Goal: Check status: Check status

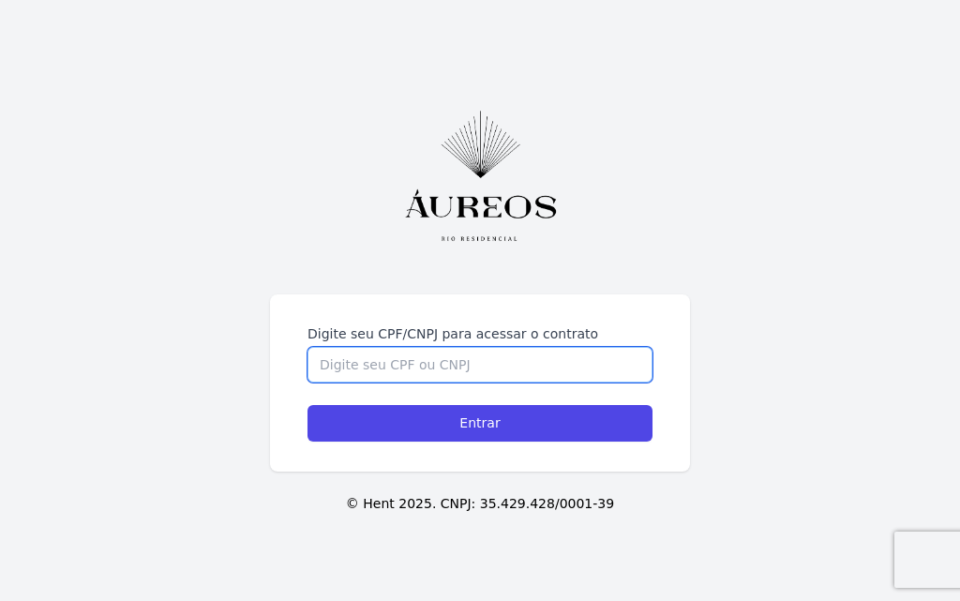
click at [486, 374] on input "Digite seu CPF/CNPJ para acessar o contrato" at bounding box center [479, 365] width 345 height 36
type input "05696777775"
click at [307, 405] on input "Entrar" at bounding box center [479, 423] width 345 height 37
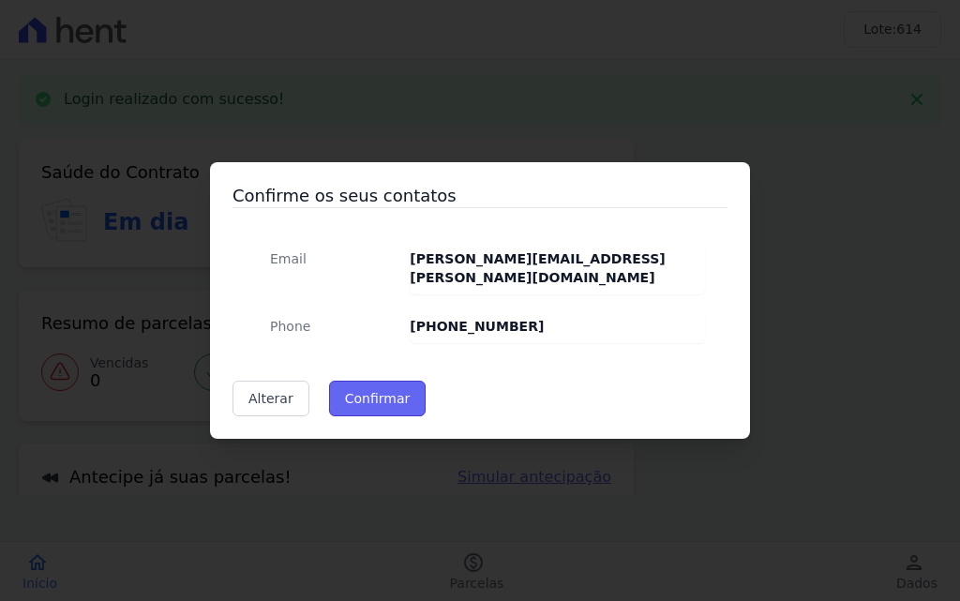
click at [366, 394] on button "Confirmar" at bounding box center [377, 398] width 97 height 36
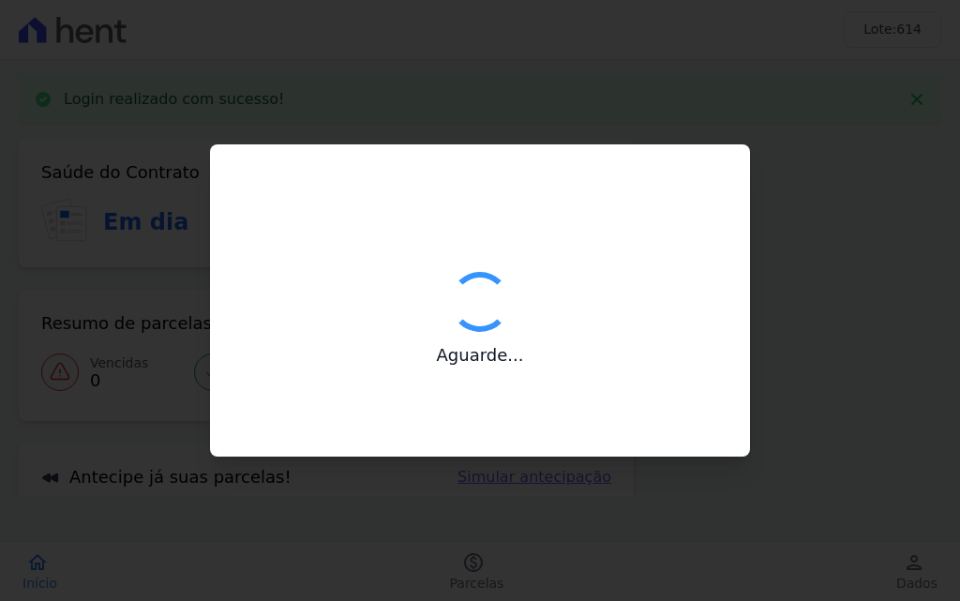
type input "Contatos confirmados com sucesso."
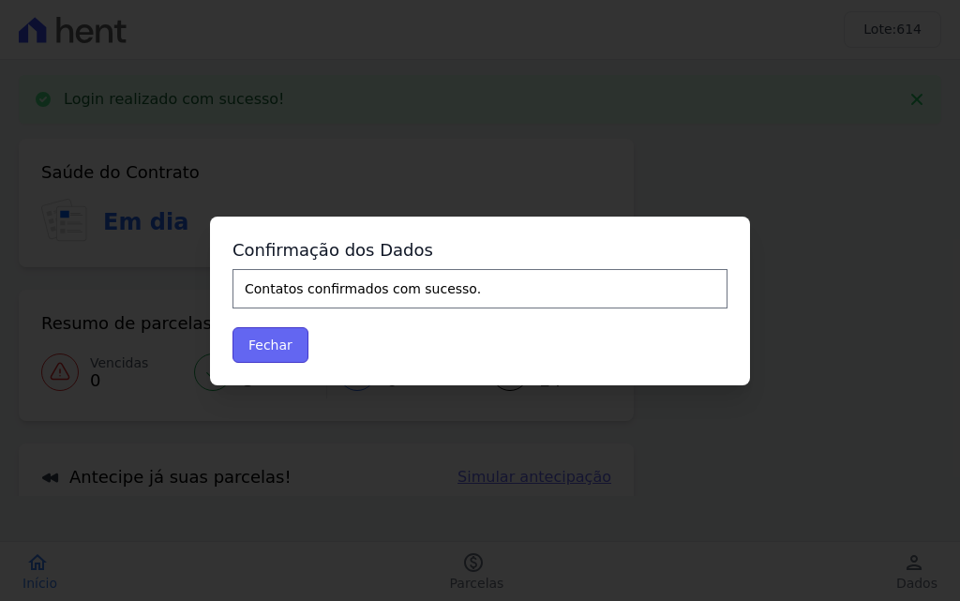
click at [272, 335] on button "Fechar" at bounding box center [270, 345] width 76 height 36
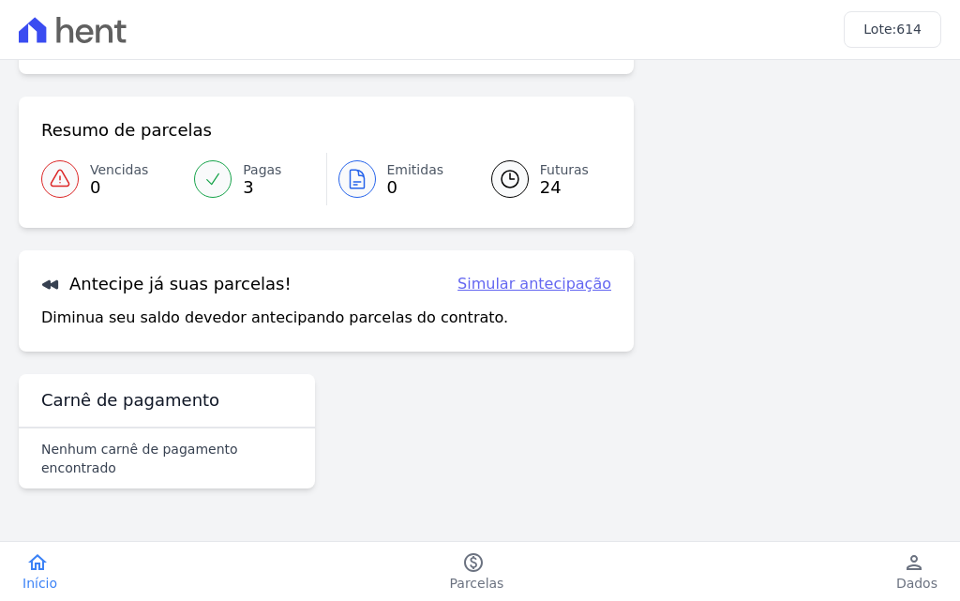
scroll to position [133, 0]
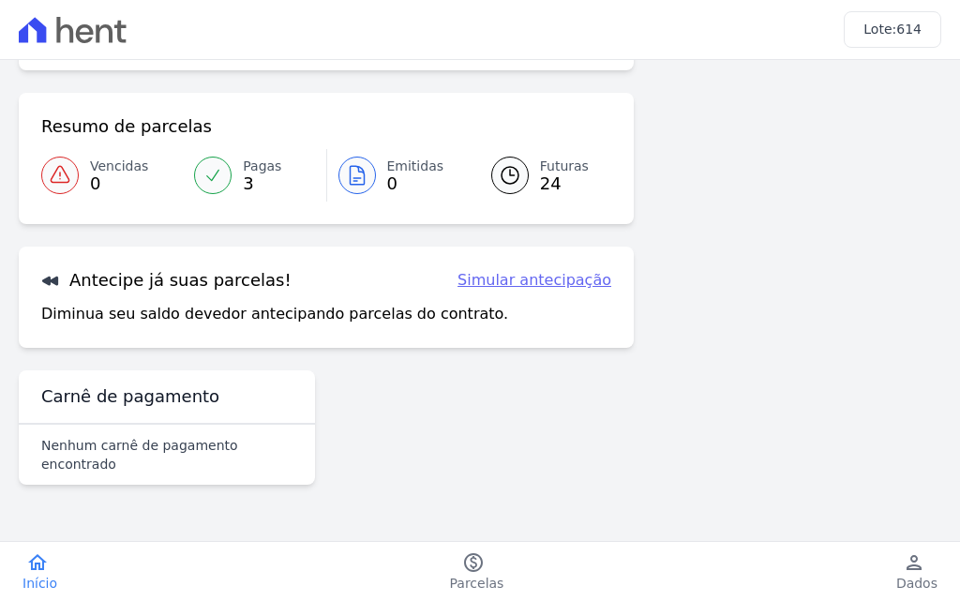
click at [502, 276] on link "Simular antecipação" at bounding box center [534, 280] width 154 height 22
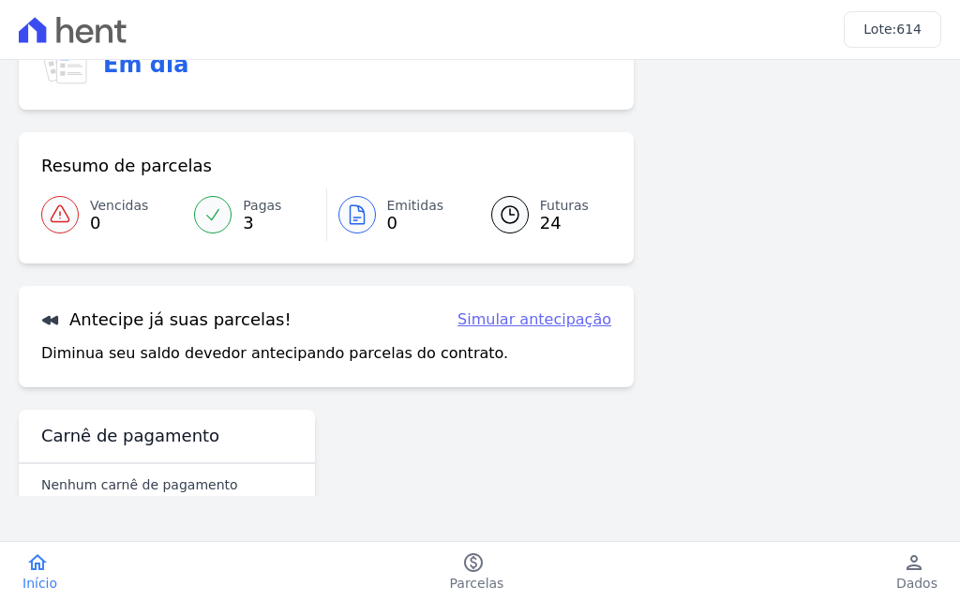
scroll to position [133, 0]
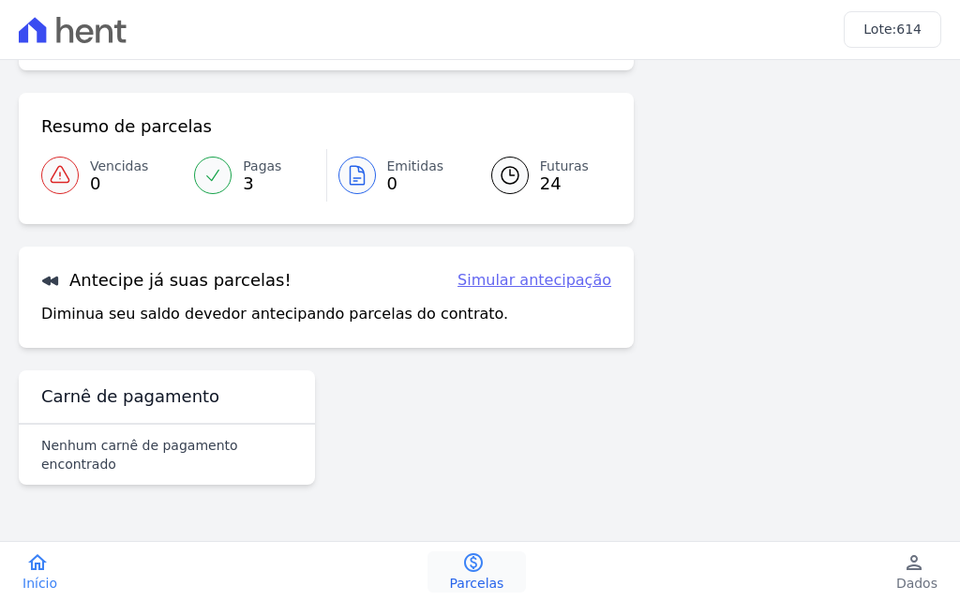
click at [479, 570] on icon "paid" at bounding box center [473, 562] width 22 height 22
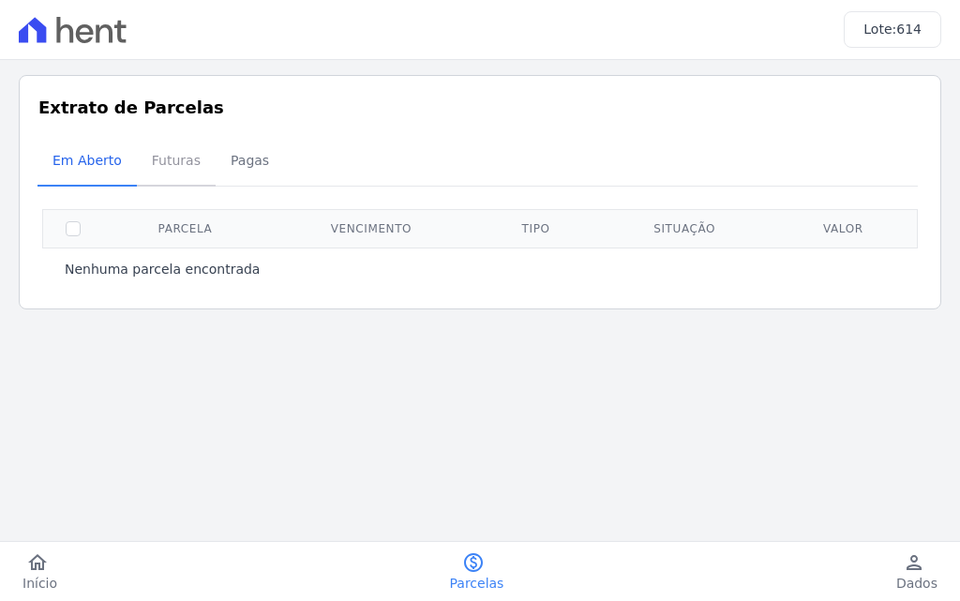
click at [158, 162] on span "Futuras" at bounding box center [176, 160] width 71 height 37
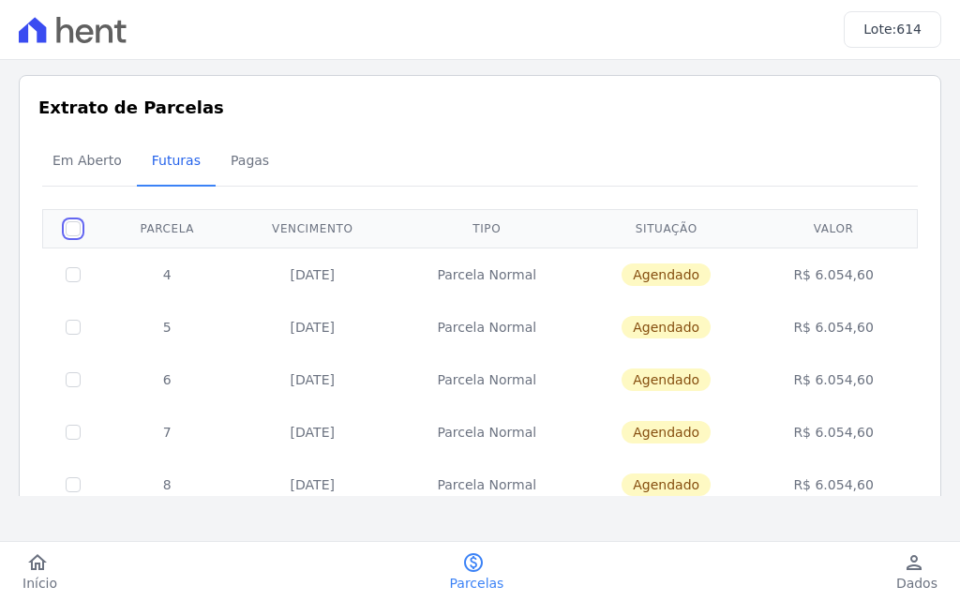
click at [75, 235] on input "checkbox" at bounding box center [73, 228] width 15 height 15
checkbox input "true"
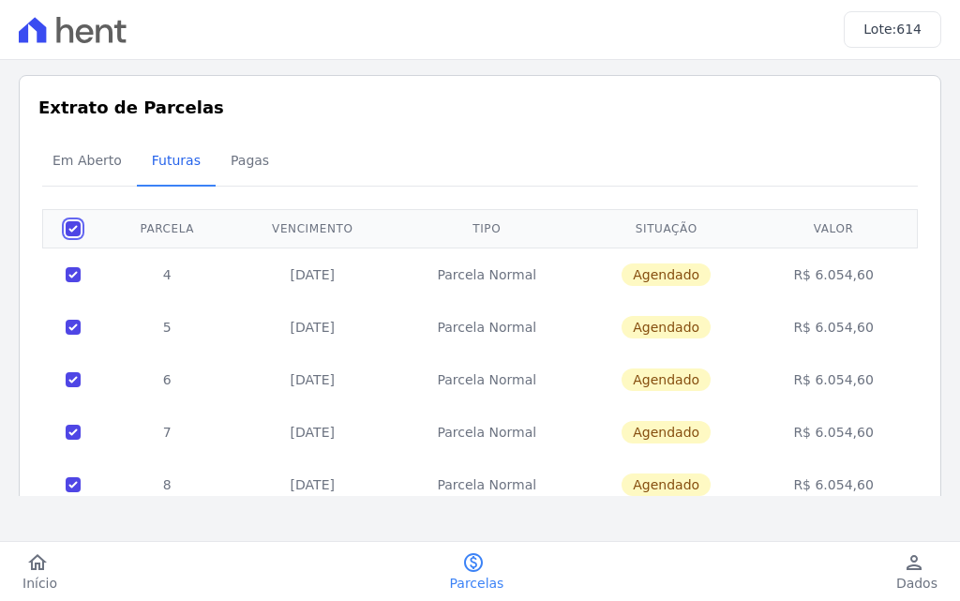
checkbox input "true"
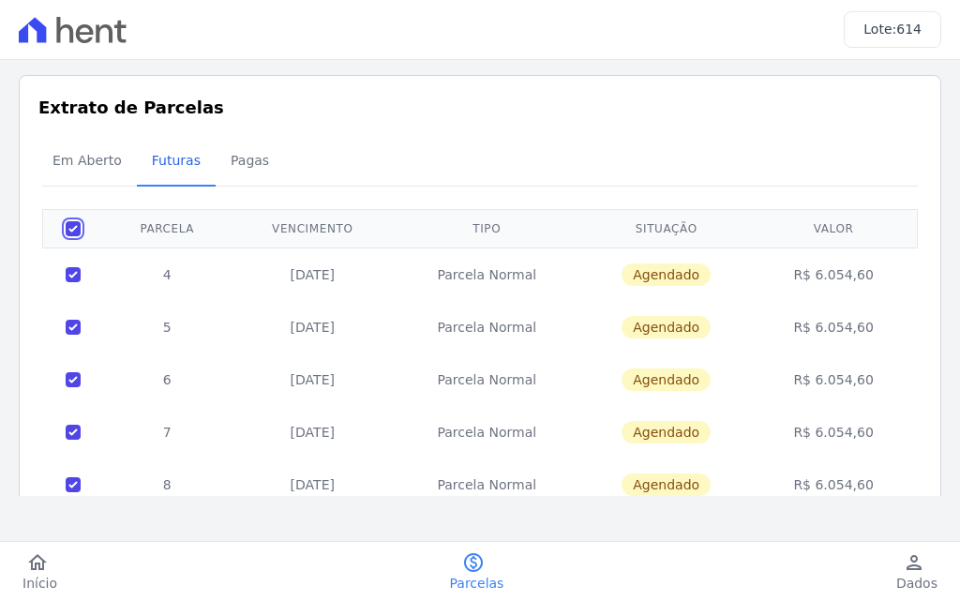
checkbox input "true"
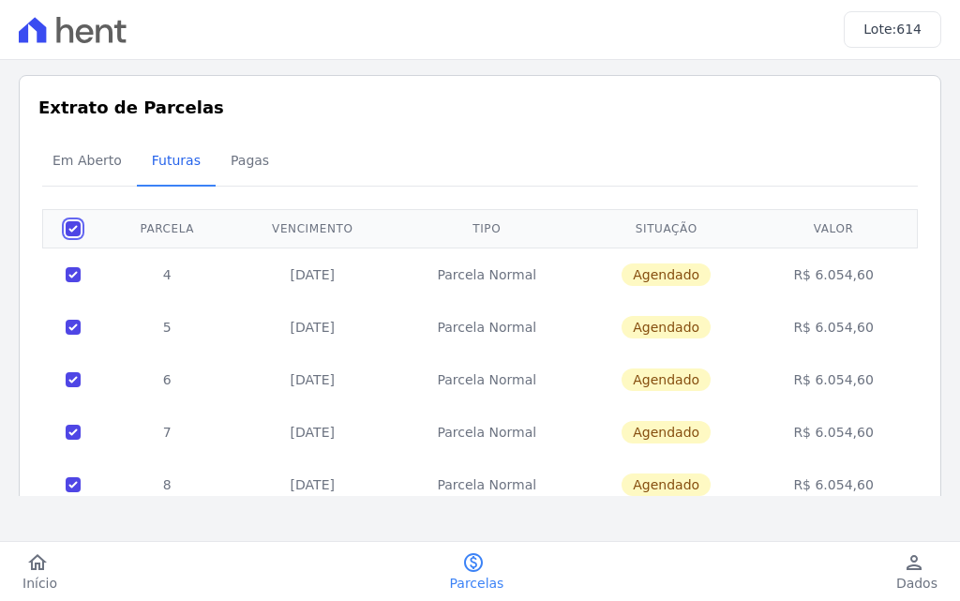
checkbox input "true"
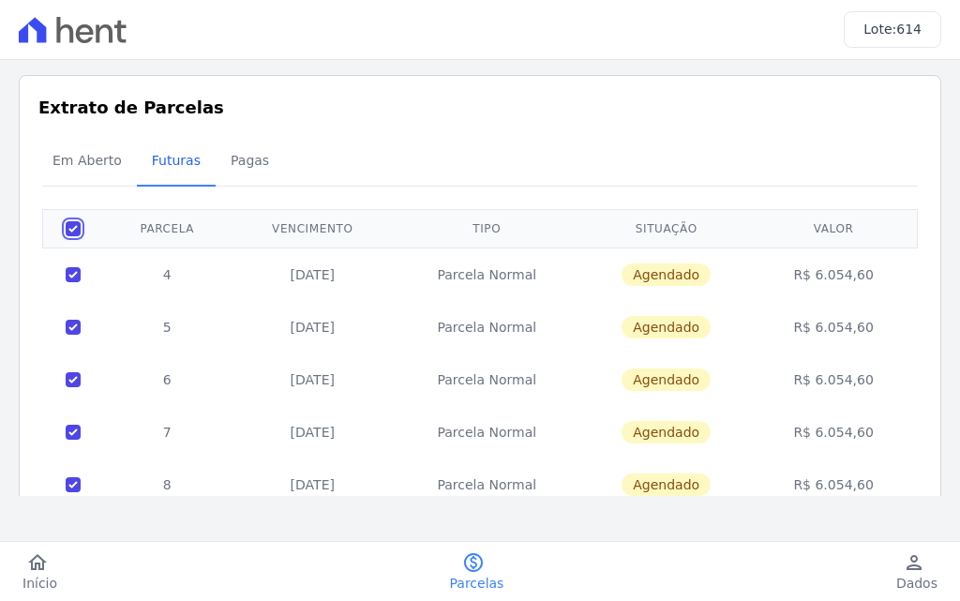
checkbox input "true"
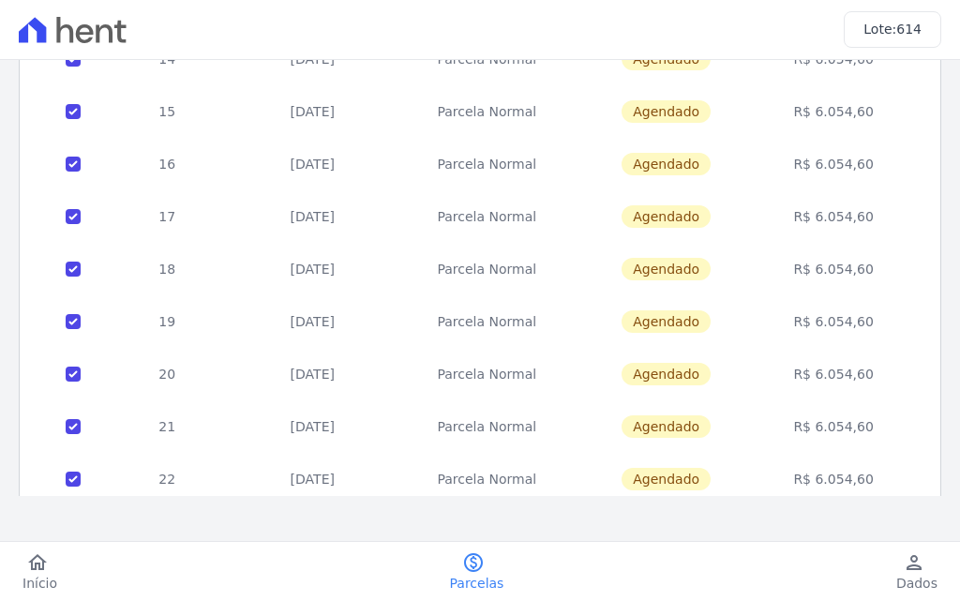
scroll to position [903, 0]
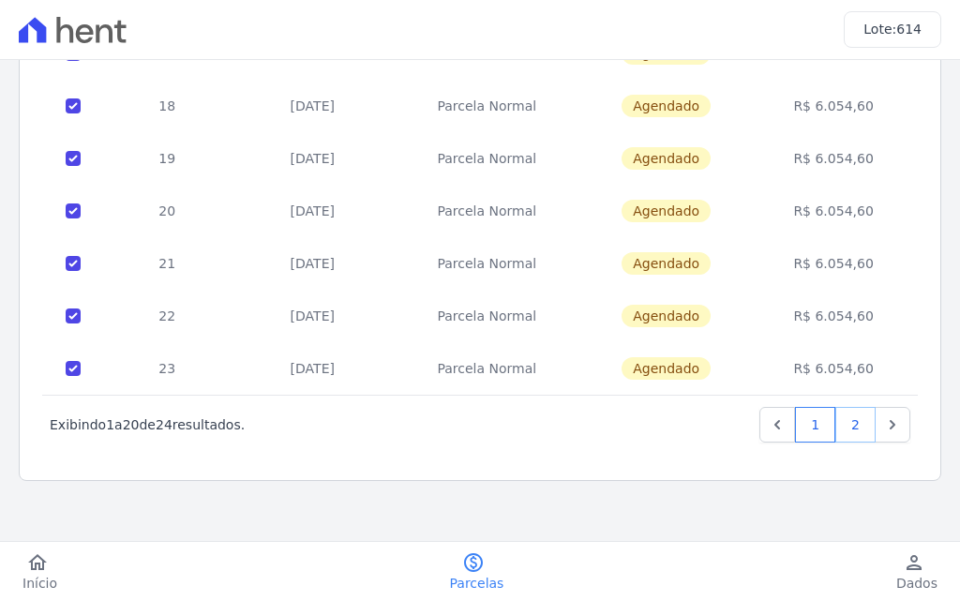
click at [846, 433] on link "2" at bounding box center [855, 425] width 40 height 36
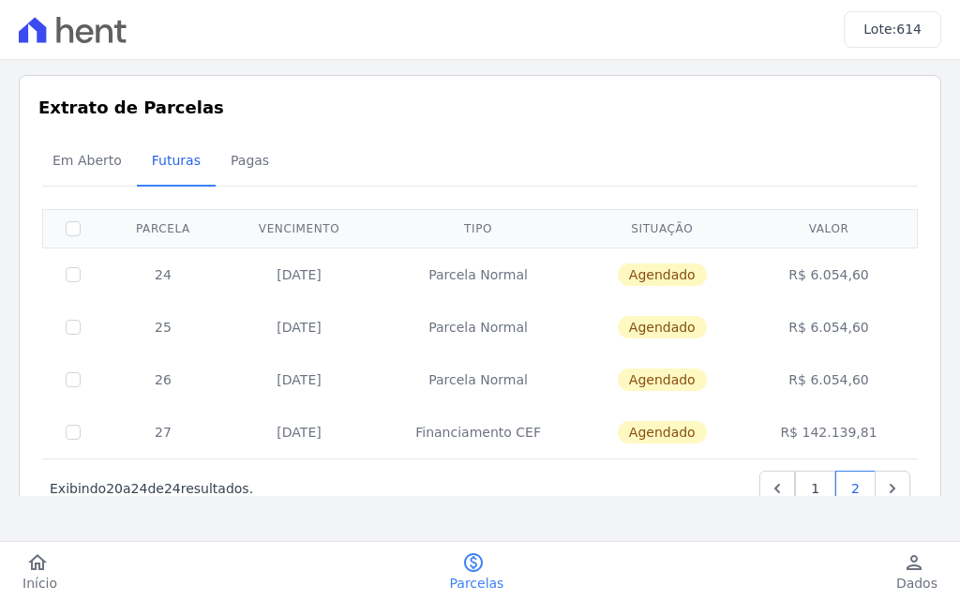
click at [82, 221] on th at bounding box center [73, 228] width 61 height 38
click at [74, 224] on input "checkbox" at bounding box center [73, 228] width 15 height 15
checkbox input "true"
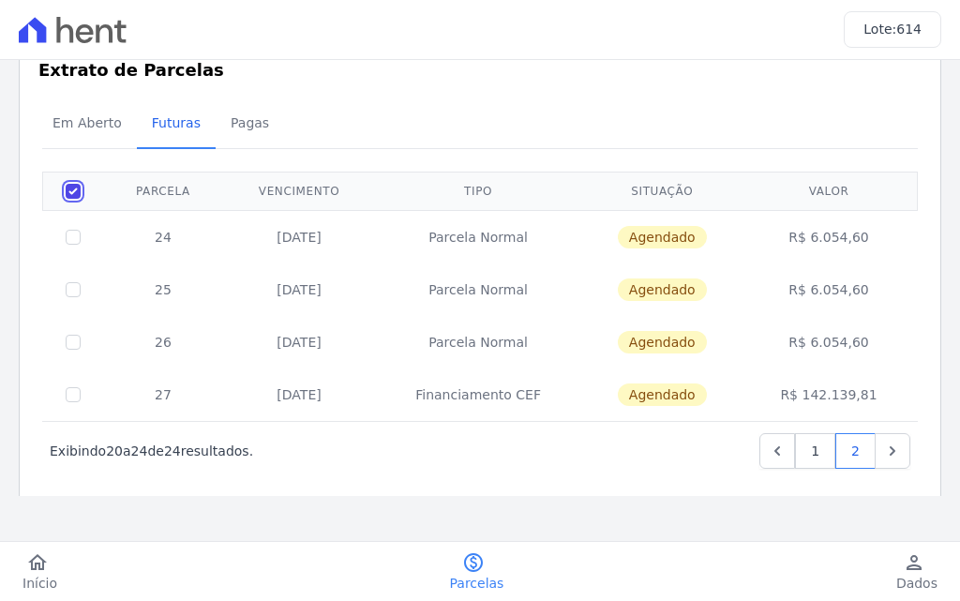
scroll to position [64, 0]
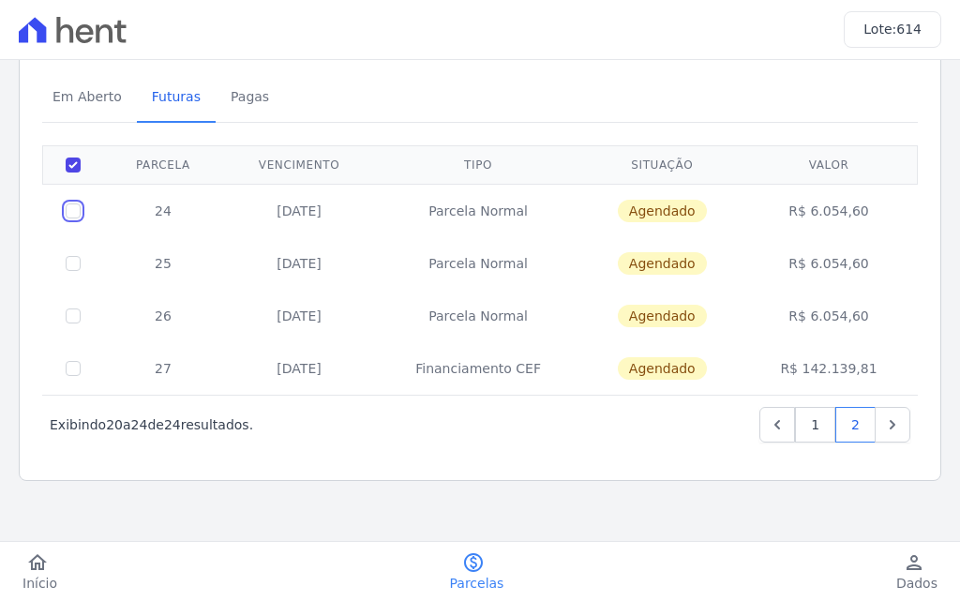
click at [74, 211] on input "checkbox" at bounding box center [73, 210] width 15 height 15
checkbox input "true"
click at [68, 253] on td at bounding box center [73, 263] width 61 height 52
click at [79, 268] on input "checkbox" at bounding box center [73, 263] width 15 height 15
checkbox input "true"
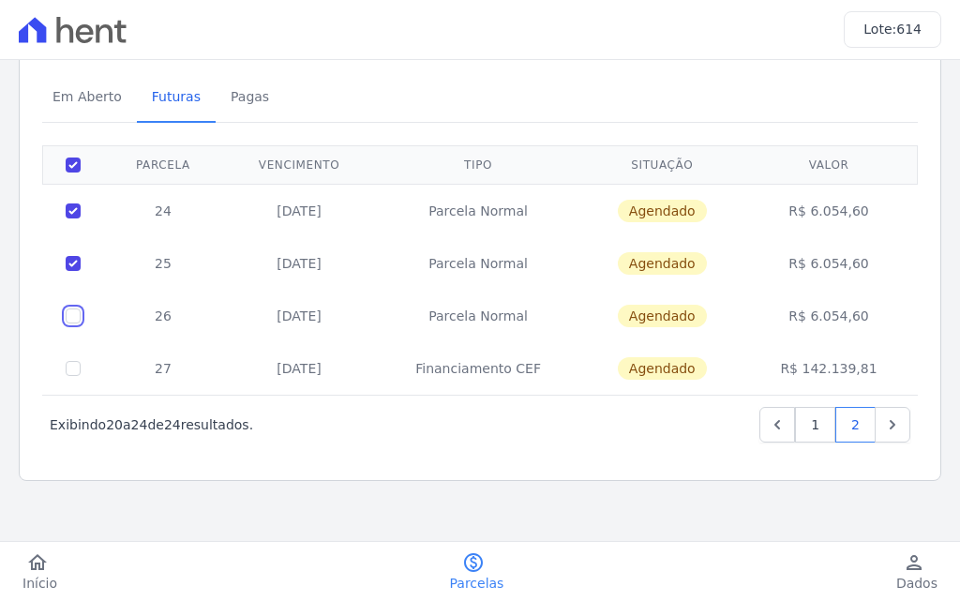
click at [80, 319] on input "checkbox" at bounding box center [73, 315] width 15 height 15
checkbox input "true"
click at [759, 428] on link "Previous" at bounding box center [777, 425] width 36 height 36
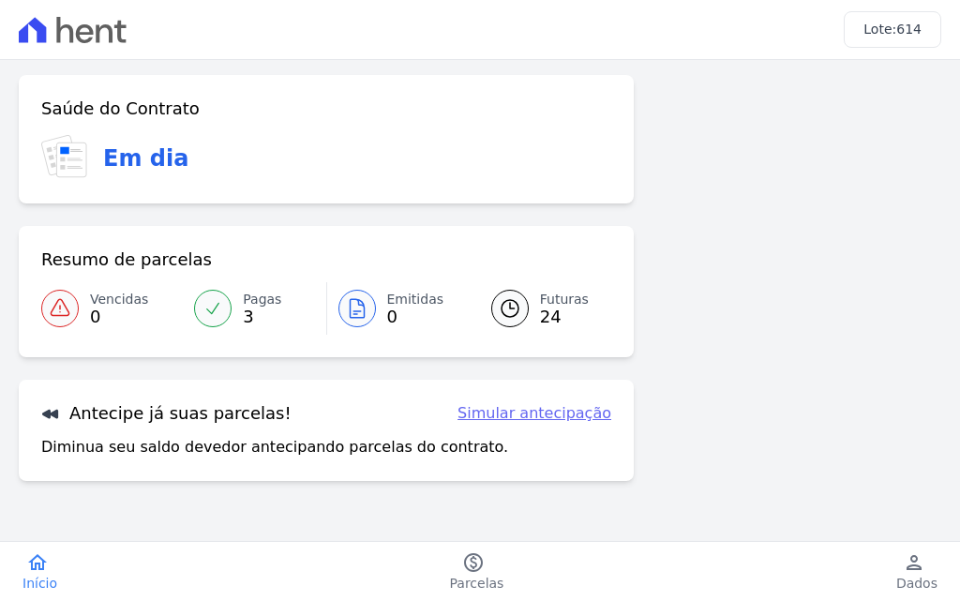
click at [252, 297] on span "Pagas" at bounding box center [262, 300] width 38 height 20
